Goal: Transaction & Acquisition: Purchase product/service

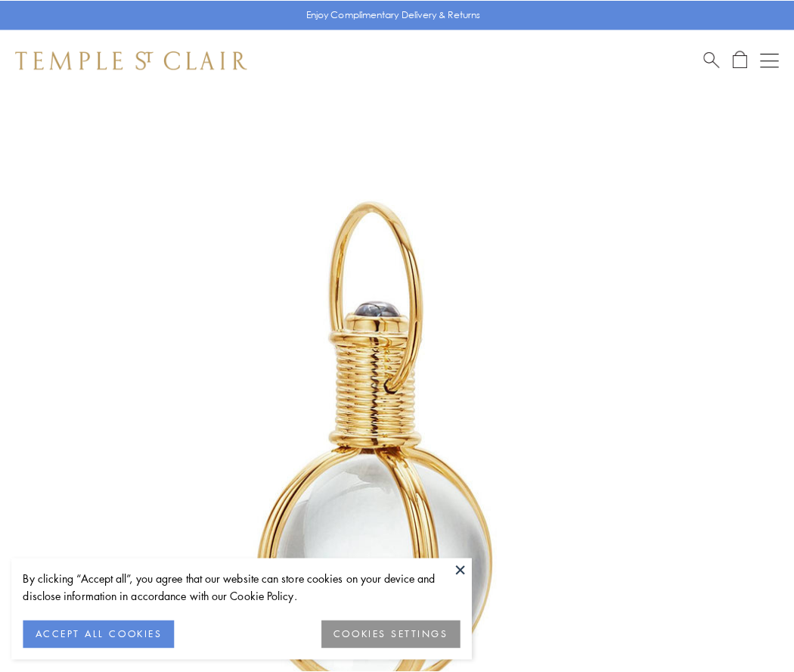
scroll to position [395, 0]
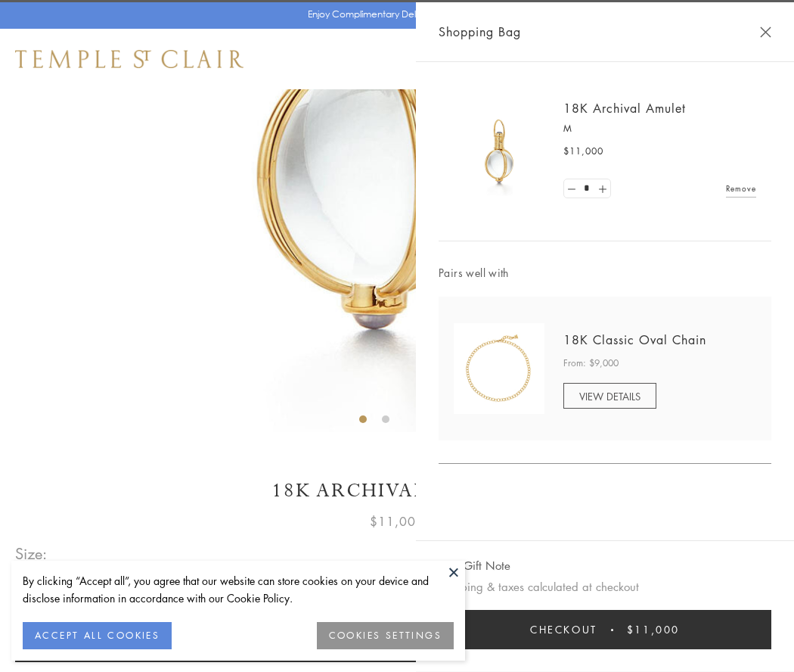
click at [605, 629] on button "Checkout $11,000" at bounding box center [605, 629] width 333 height 39
